Goal: Information Seeking & Learning: Learn about a topic

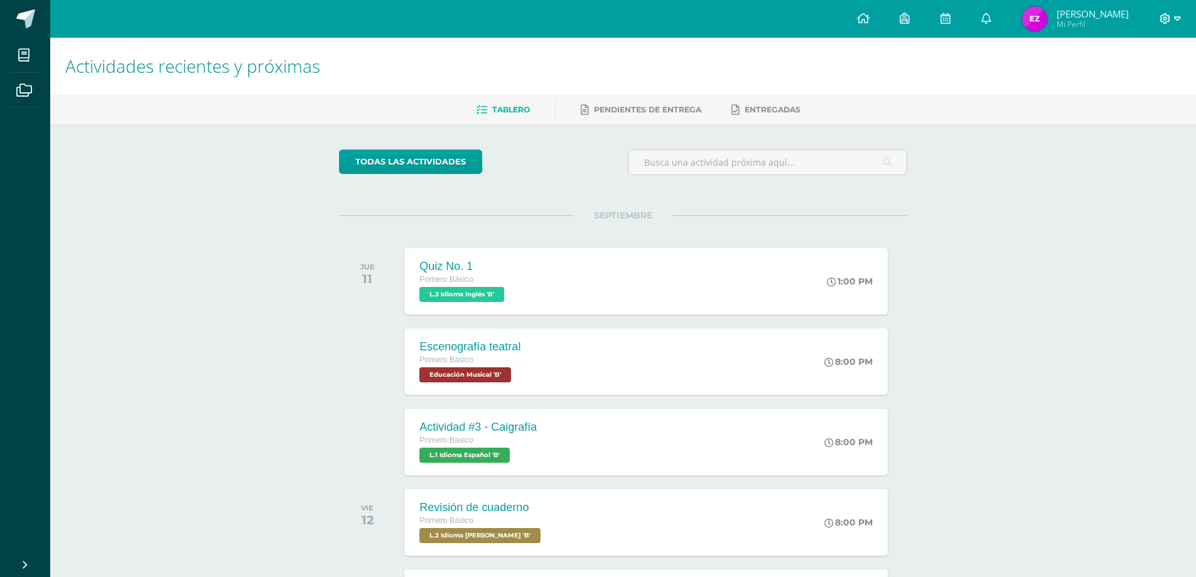
click at [1164, 21] on icon at bounding box center [1165, 18] width 11 height 11
click at [1146, 77] on link "Cerrar sesión" at bounding box center [1131, 86] width 99 height 18
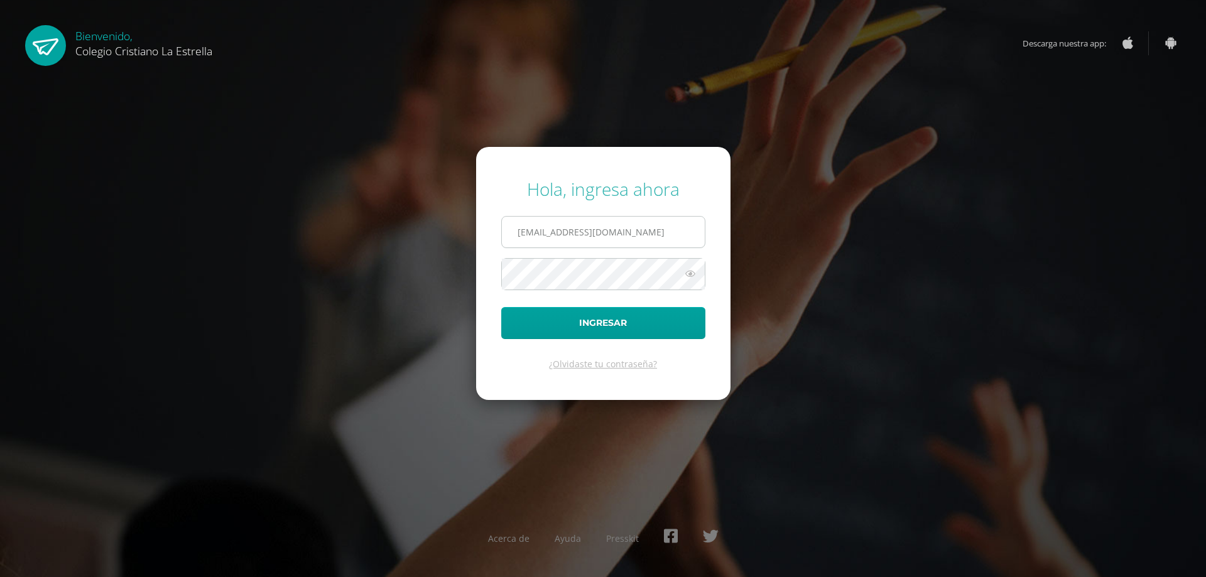
click at [646, 222] on input "435@laestrella.edu.gt" at bounding box center [603, 232] width 203 height 31
type input "436@laestrella.edu.gt"
click at [649, 317] on button "Ingresar" at bounding box center [603, 323] width 204 height 32
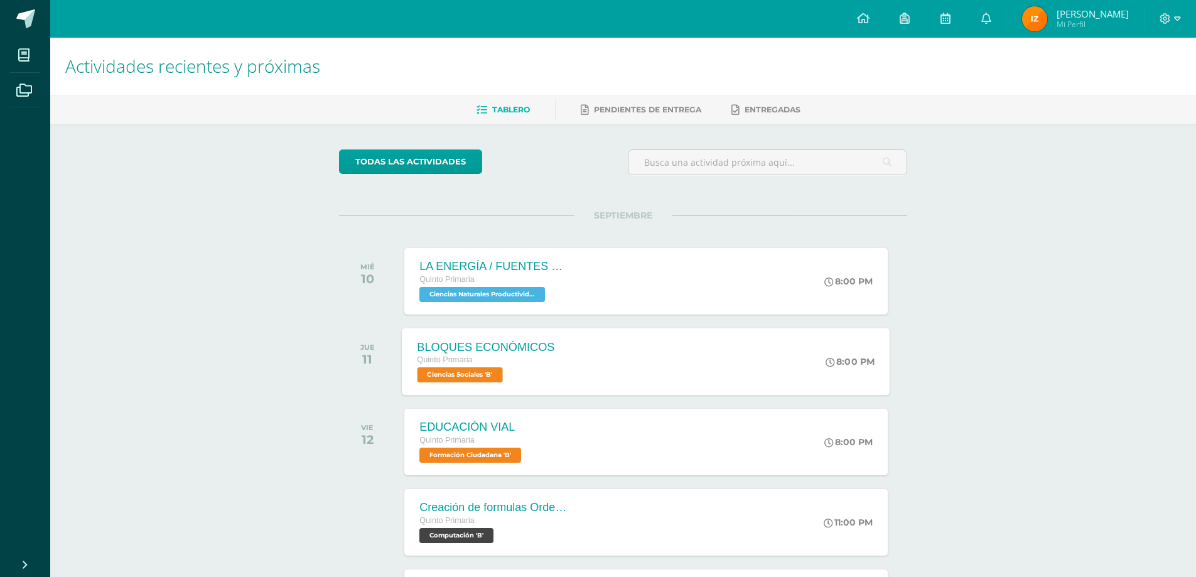
click at [498, 361] on div "Quinto Primaria" at bounding box center [487, 361] width 138 height 14
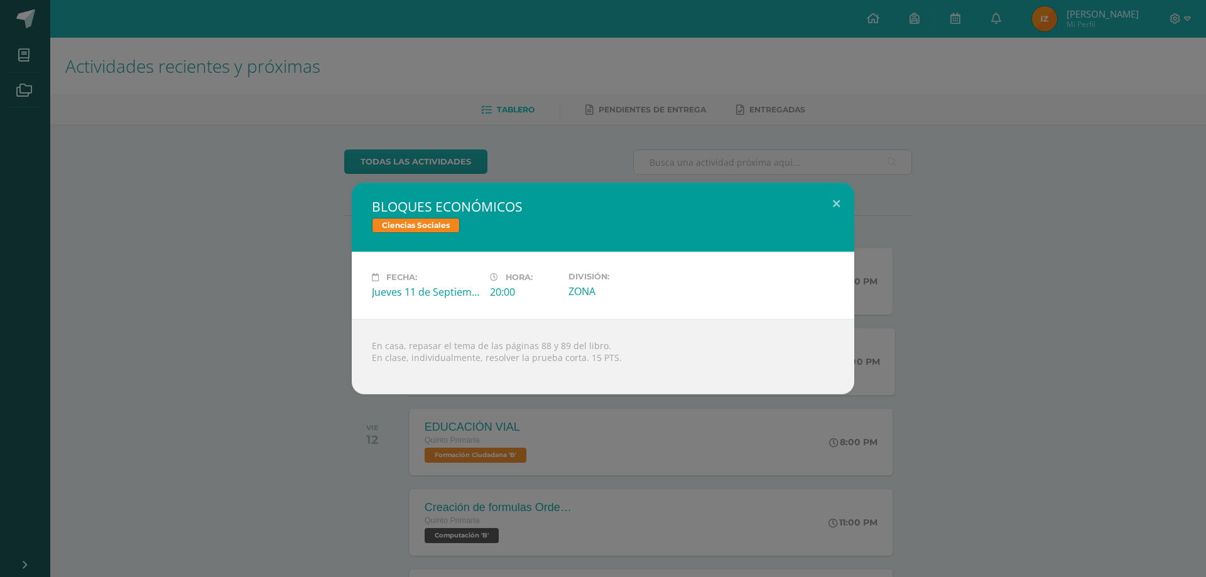
click at [239, 365] on div "BLOQUES ECONÓMICOS Ciencias Sociales Fecha: Jueves 11 de Septiembre Hora: 20:00…" at bounding box center [603, 289] width 1196 height 212
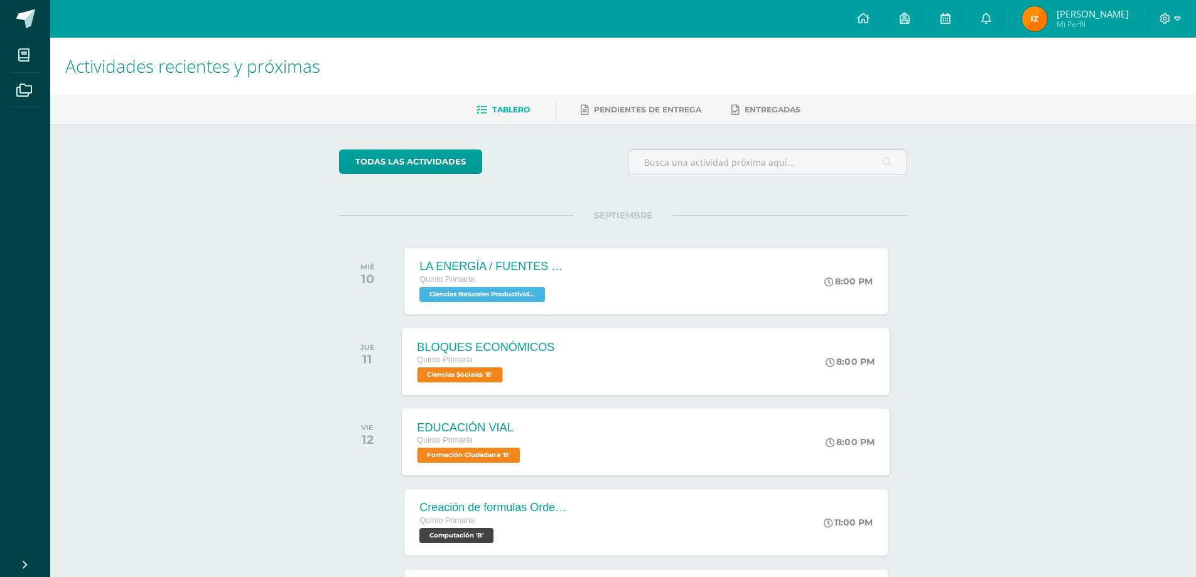
click at [638, 451] on div "EDUCACIÓN VIAL Quinto Primaria Formación Ciudadana 'B' 8:00 PM EDUCACIÓN VIAL F…" at bounding box center [647, 441] width 488 height 67
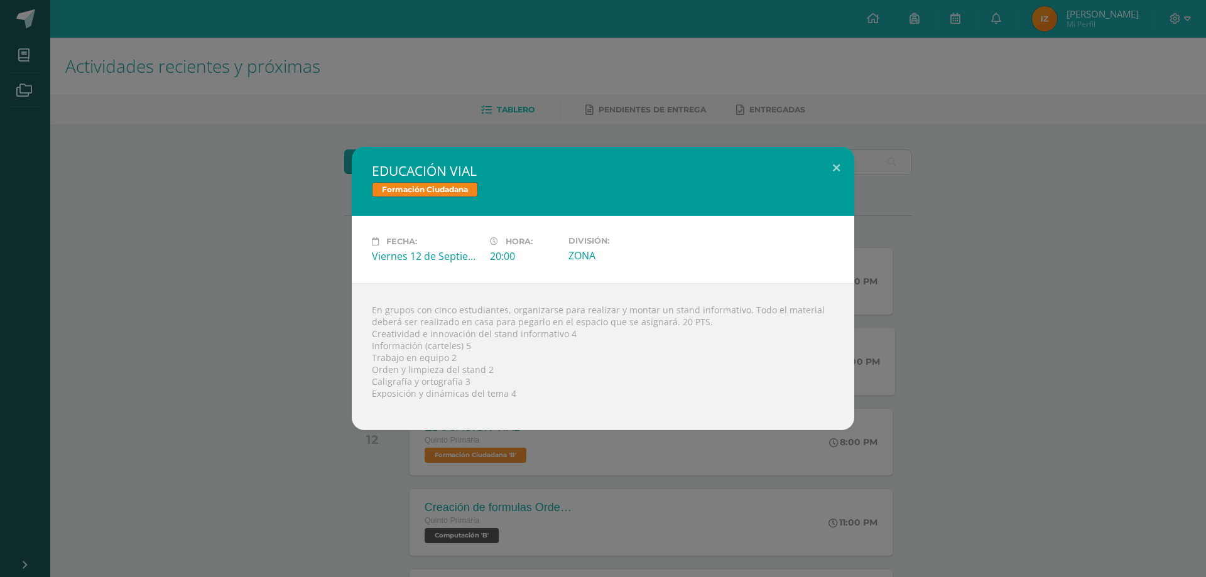
click at [288, 370] on div "EDUCACIÓN VIAL Formación Ciudadana Fecha: Viernes 12 de Septiembre Hora: 20:00 …" at bounding box center [603, 288] width 1196 height 283
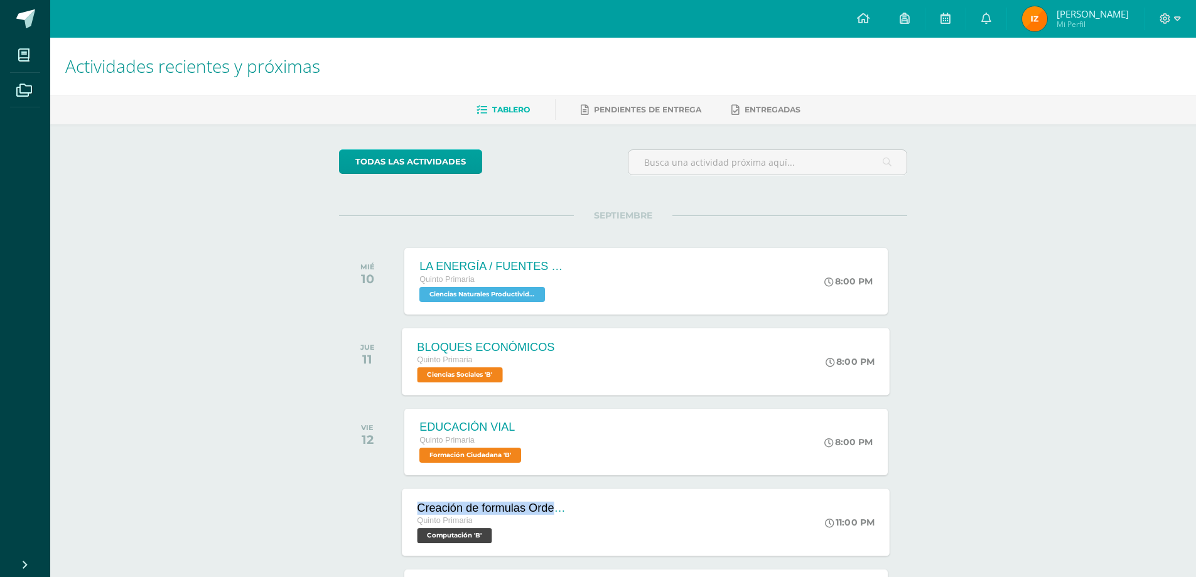
click at [516, 504] on div "Creación de formulas Orden jerárquico Quinto Primaria Computación 'B'" at bounding box center [494, 522] width 183 height 67
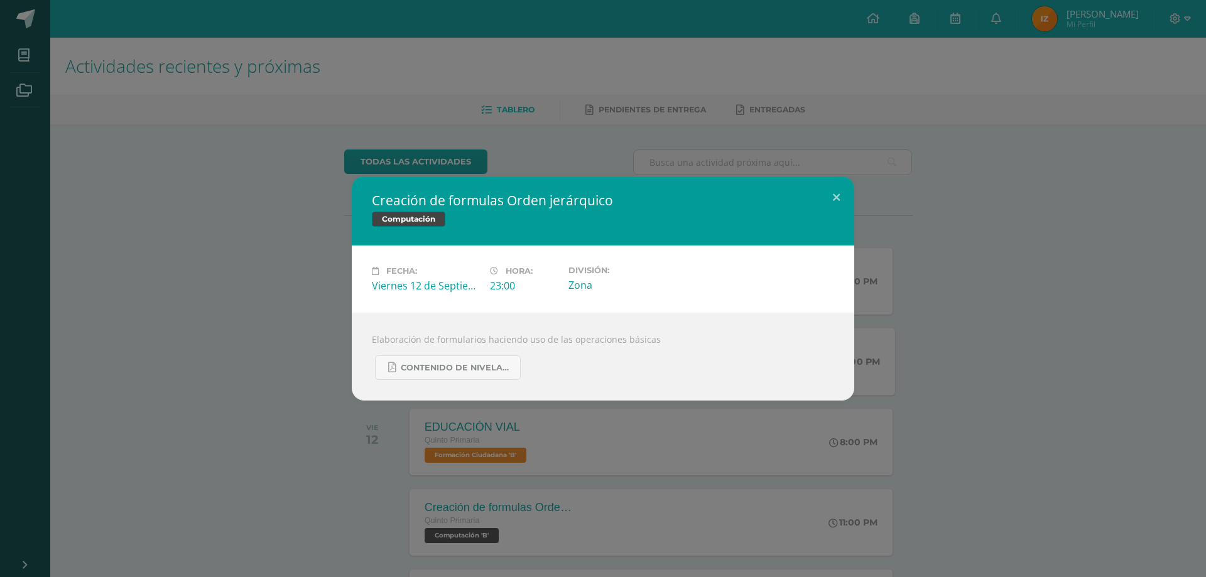
click at [294, 247] on div "Creación de formulas Orden jerárquico Computación Fecha: Viernes 12 de Septiemb…" at bounding box center [603, 288] width 1196 height 224
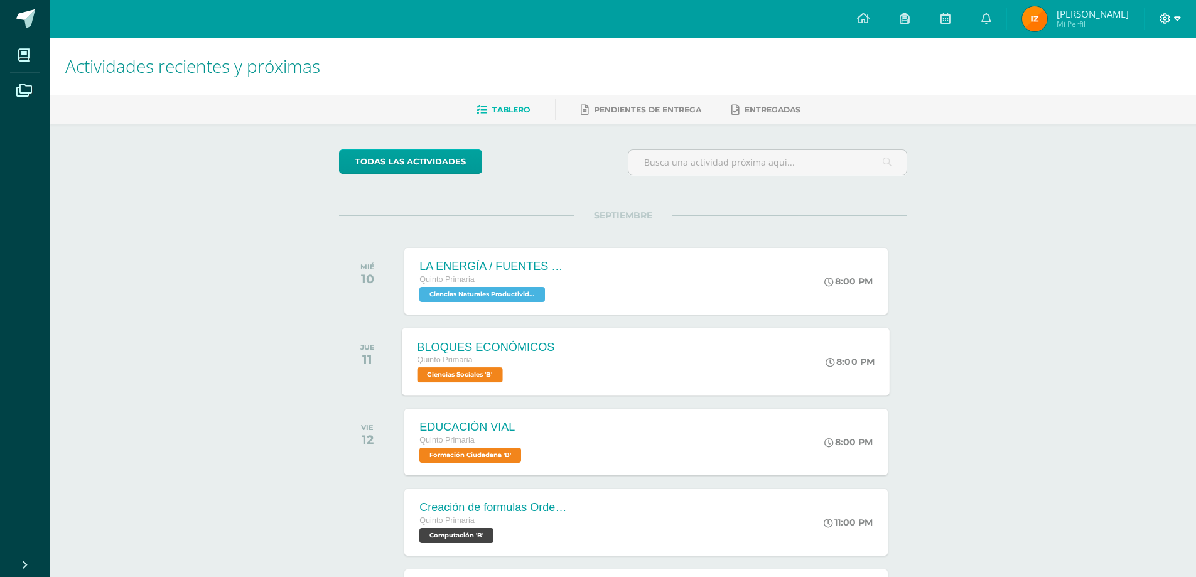
click at [1171, 20] on icon at bounding box center [1165, 18] width 11 height 11
click at [1112, 100] on div "Configuración Cerrar sesión" at bounding box center [1131, 76] width 99 height 49
click at [1114, 94] on link "Cerrar sesión" at bounding box center [1131, 86] width 99 height 18
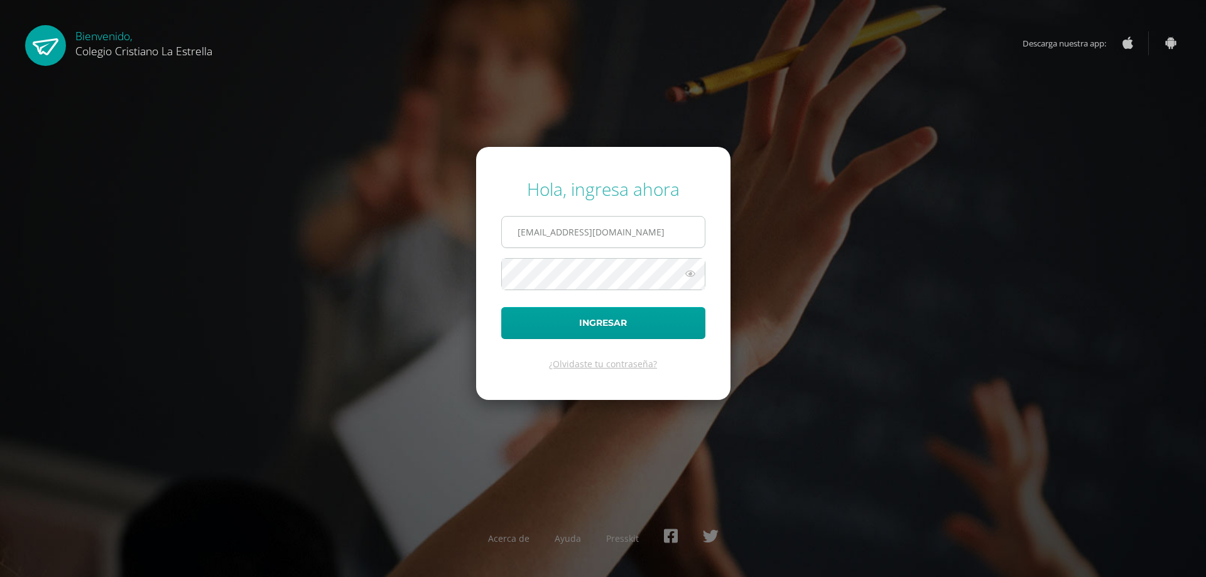
click at [619, 227] on input "436@laestrella.edu.gt" at bounding box center [603, 232] width 203 height 31
type input "435@laestrella.edu.gt"
click at [619, 334] on button "Ingresar" at bounding box center [603, 323] width 204 height 32
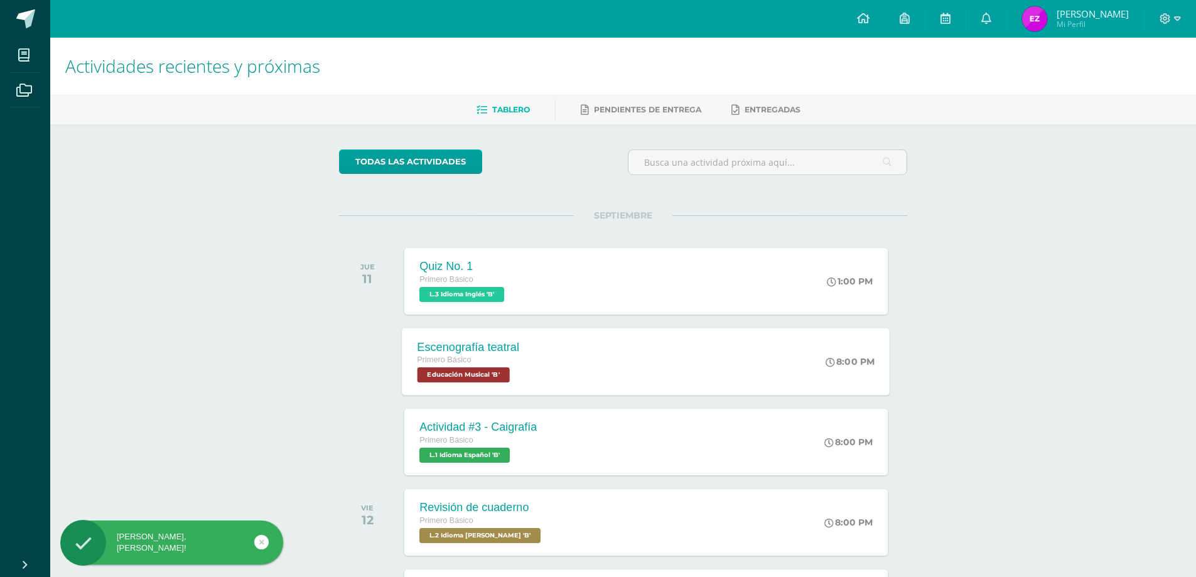
click at [491, 348] on div "Escenografía teatral" at bounding box center [469, 346] width 102 height 13
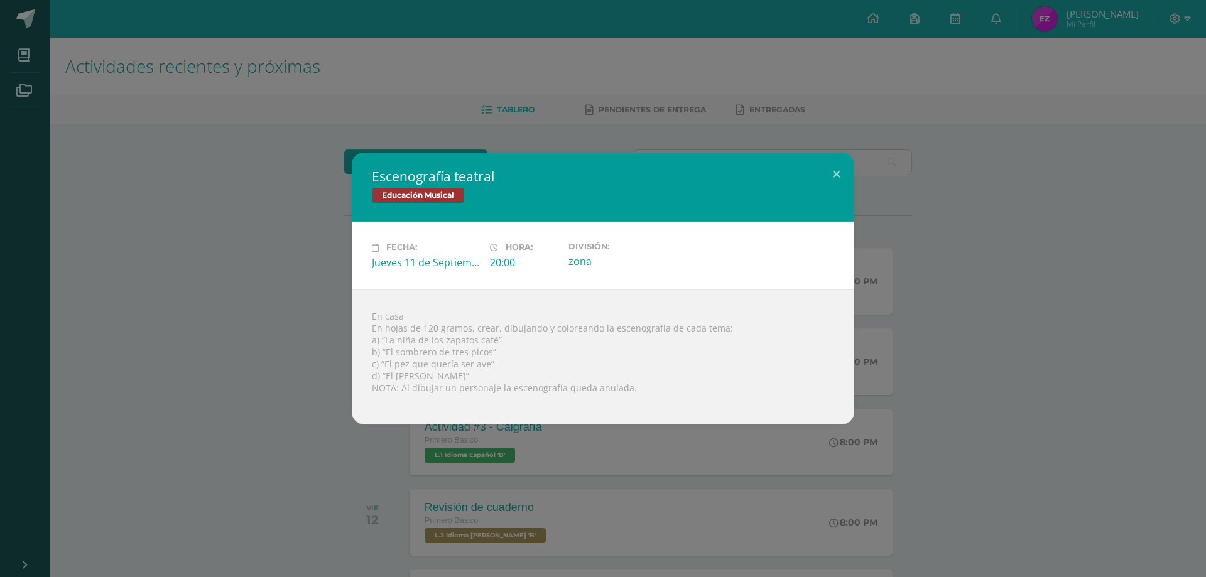
drag, startPoint x: 503, startPoint y: 380, endPoint x: 384, endPoint y: 371, distance: 119.7
click at [384, 371] on div "En casa En hojas de 120 gramos, crear, dibujando y coloreando la escenografía d…" at bounding box center [603, 357] width 502 height 135
copy div "“El [PERSON_NAME]”"
